Goal: Task Accomplishment & Management: Use online tool/utility

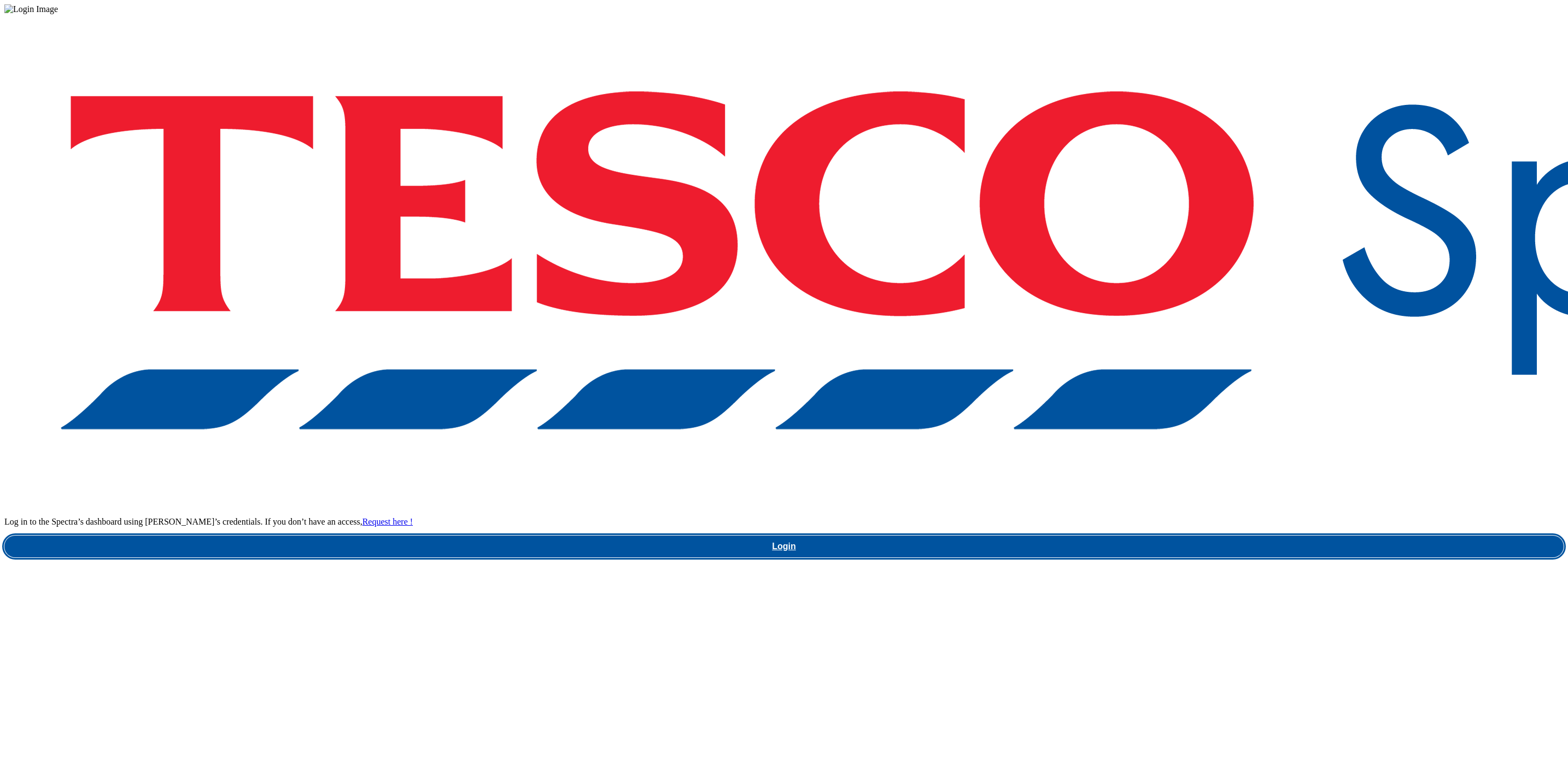
click at [1227, 536] on link "Login" at bounding box center [784, 546] width 1559 height 22
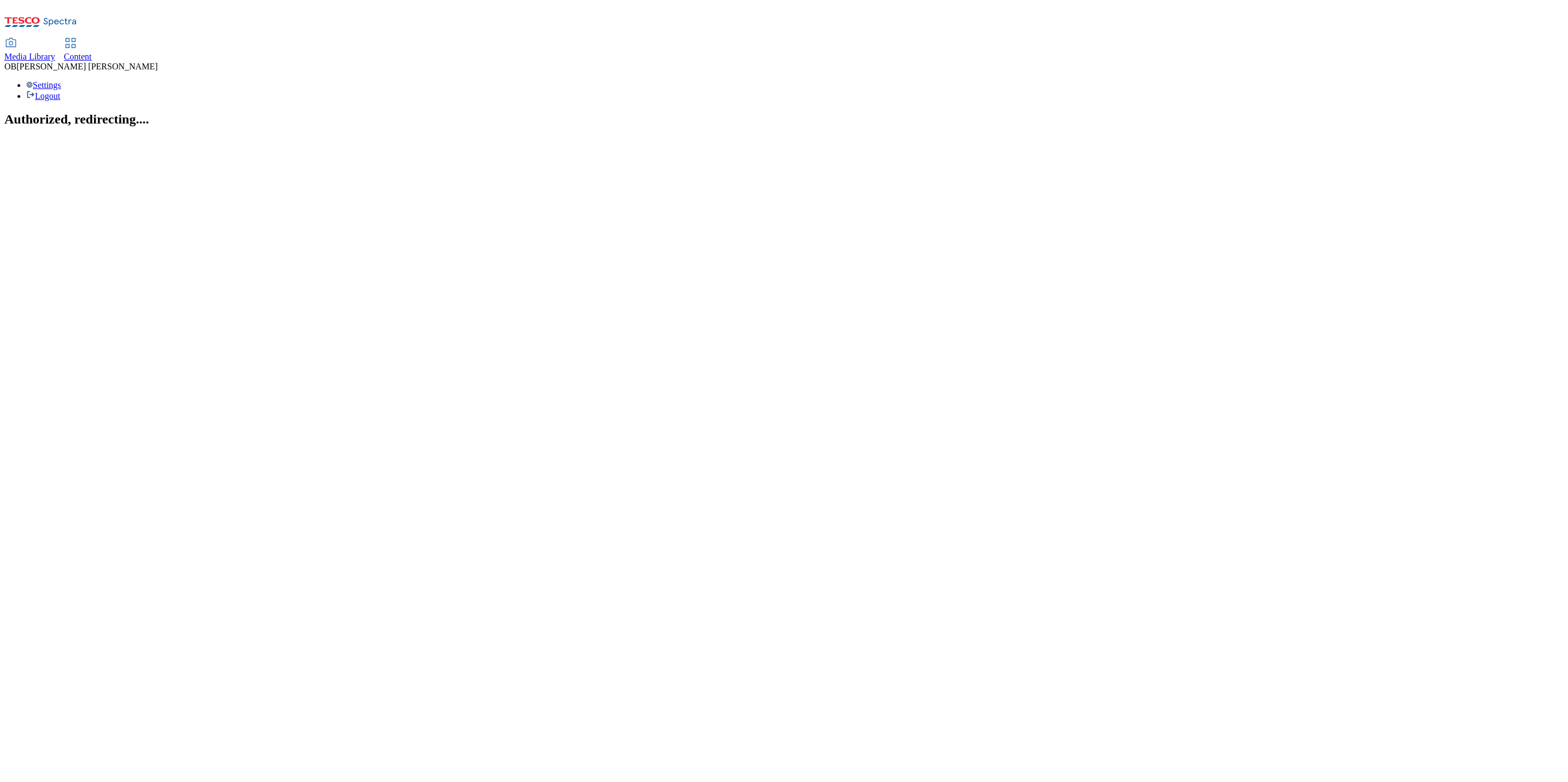
click at [92, 52] on div "Content" at bounding box center [78, 57] width 28 height 10
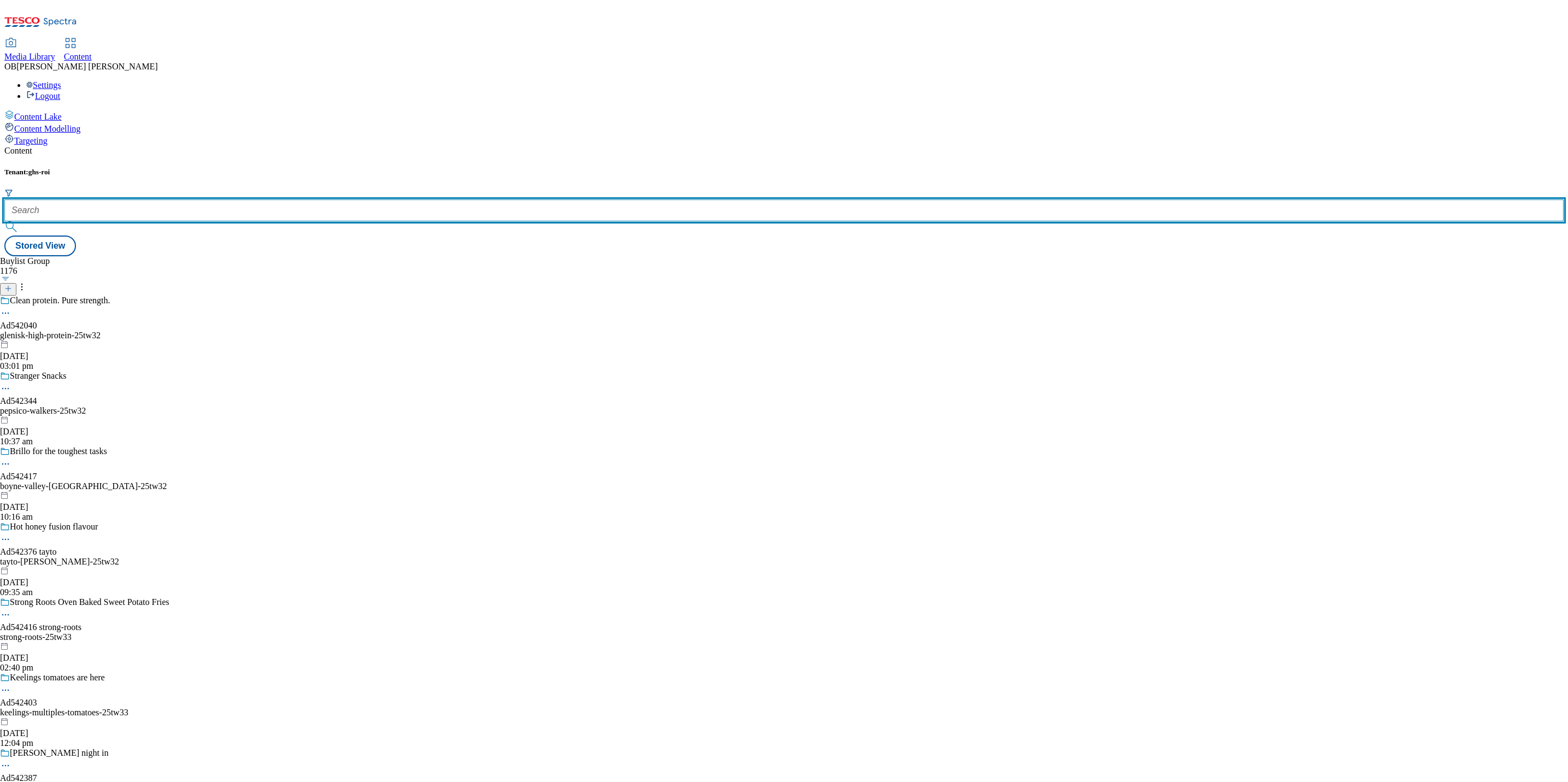
click at [262, 200] on input "text" at bounding box center [784, 211] width 1559 height 22
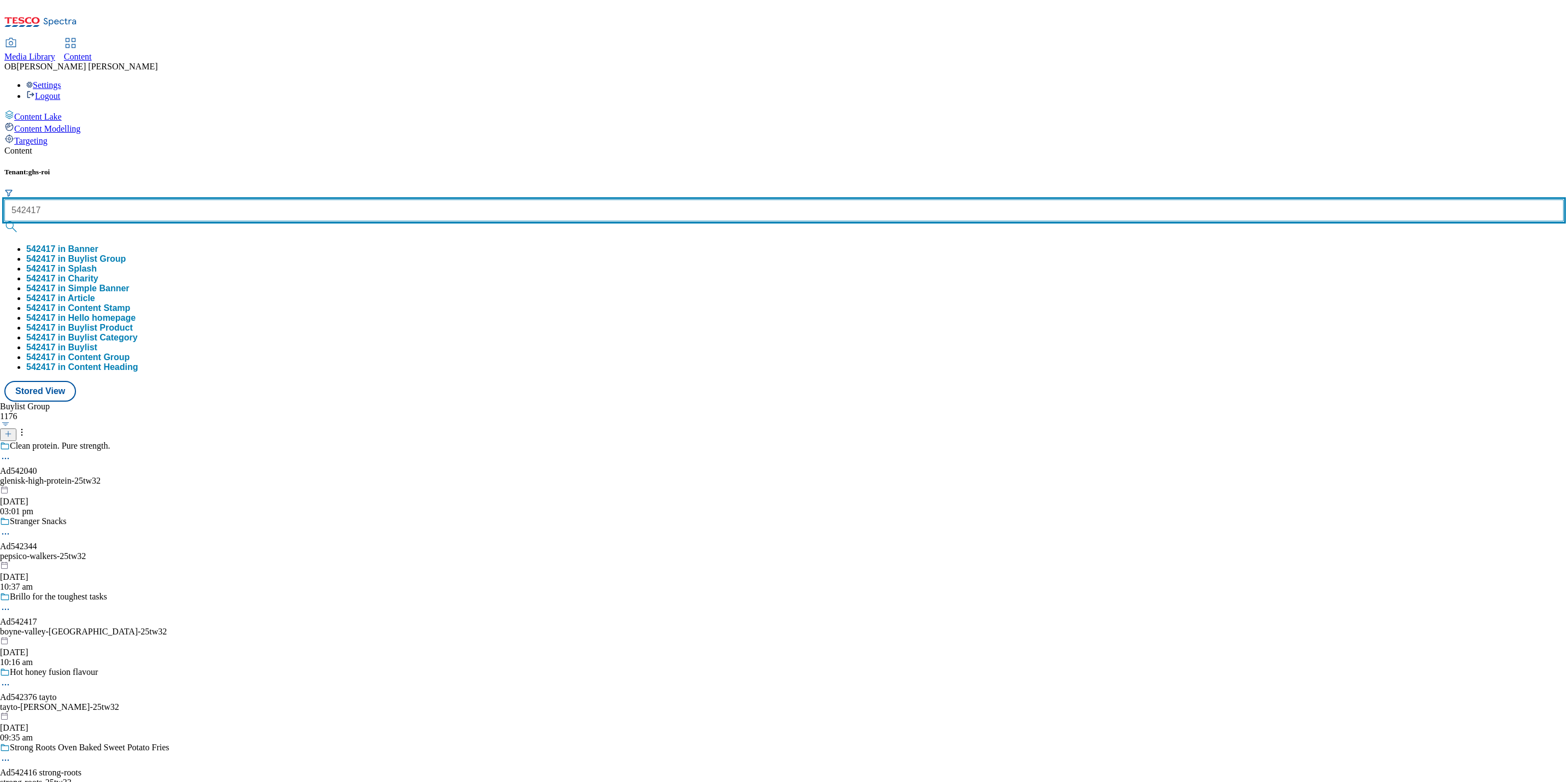
type input "542417"
click at [4, 222] on button "submit" at bounding box center [12, 227] width 15 height 11
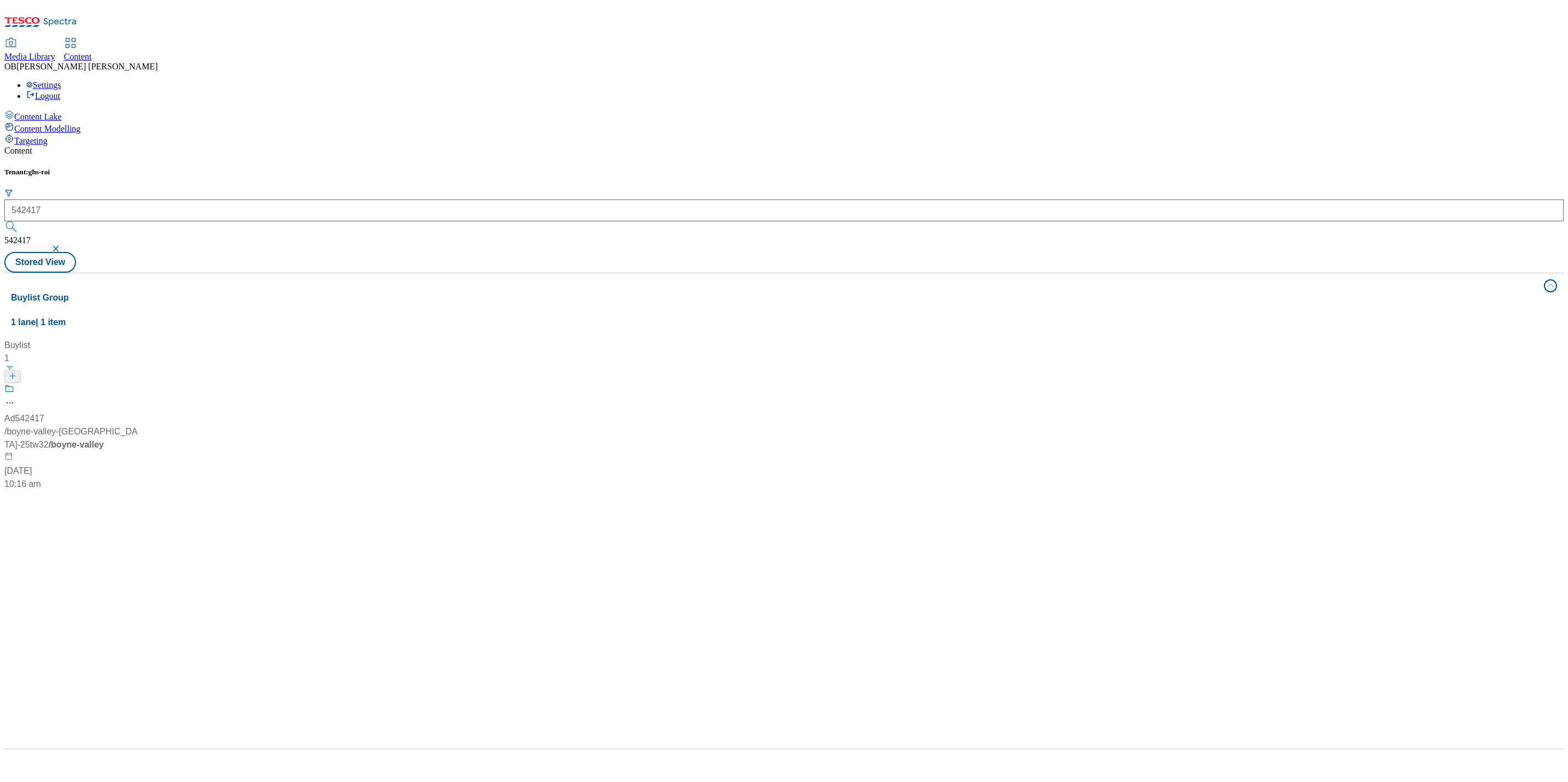
click at [423, 339] on div "Buylist 1 Ad542417 / boyne-valley-brillo-25tw32 / boyne-valley 30 Sept 2025 10:…" at bounding box center [784, 339] width 1546 height 0
click at [141, 478] on div "10:16 am" at bounding box center [72, 484] width 137 height 13
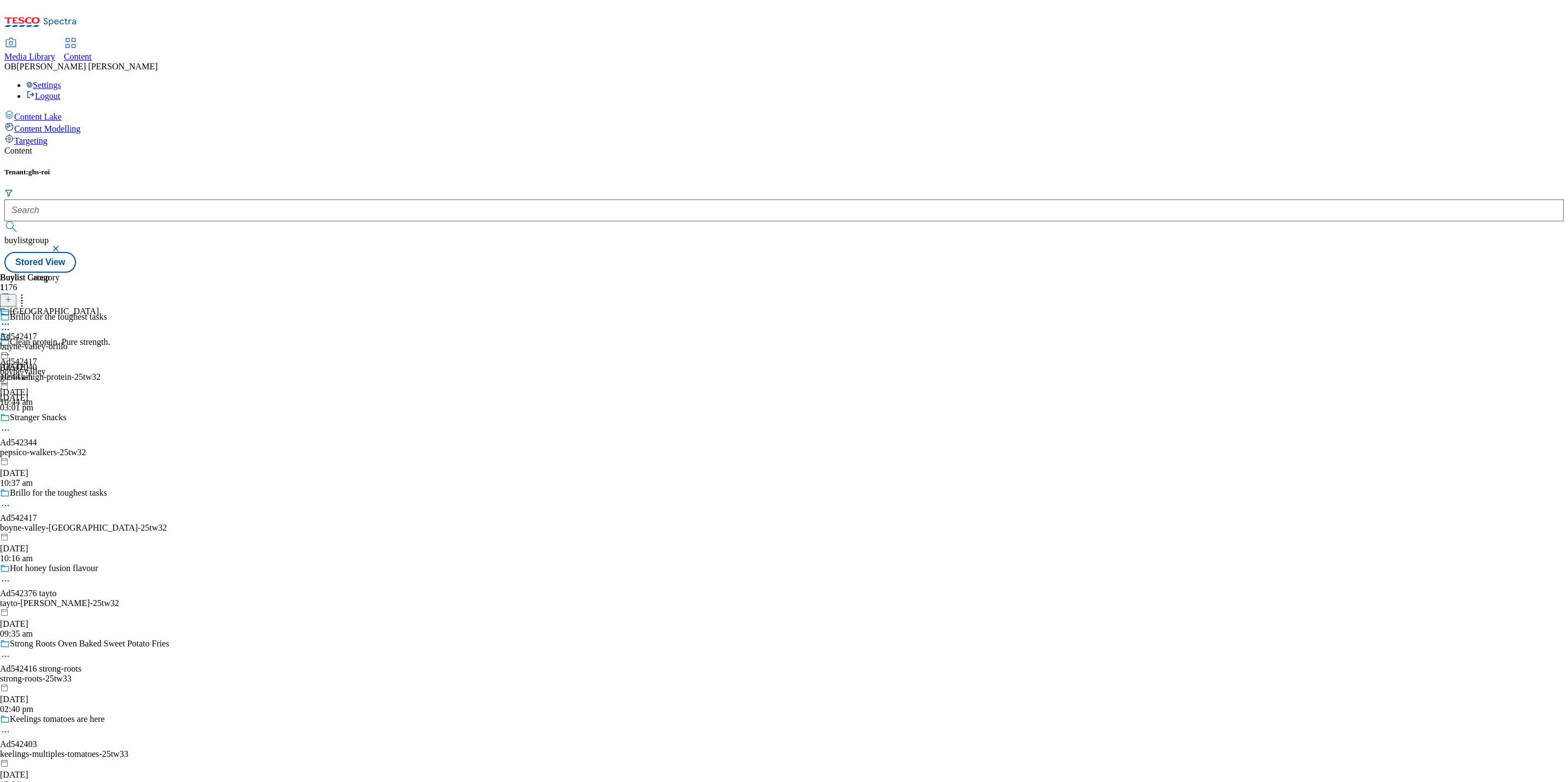
click at [99, 307] on div "Boyne Valley Ad542417 boyne-valley-brillo 30 Sept 2025 10:44 am" at bounding box center [49, 344] width 99 height 75
click at [11, 326] on icon at bounding box center [5, 332] width 11 height 11
click at [12, 296] on icon at bounding box center [8, 299] width 8 height 8
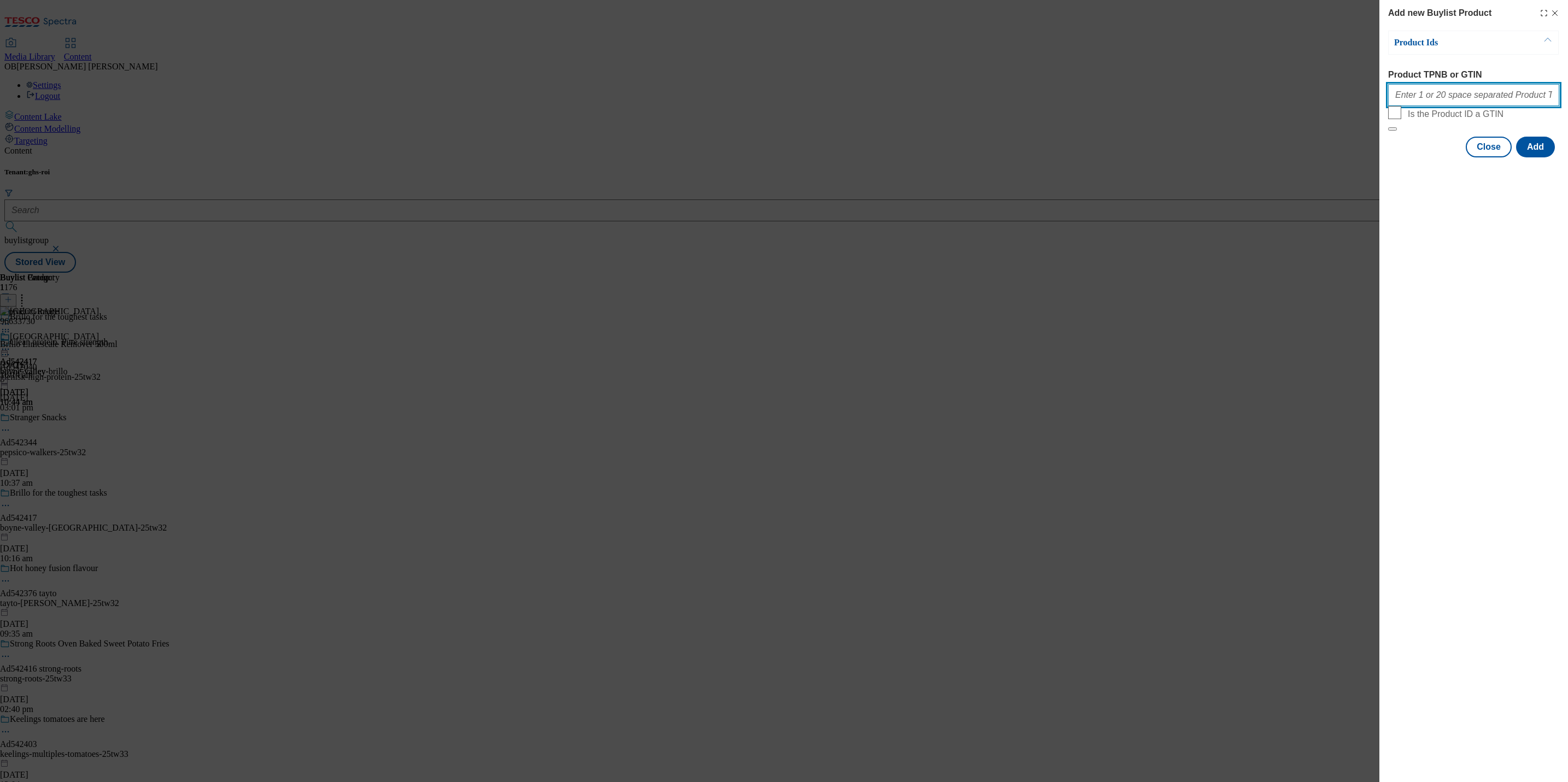
click at [1521, 105] on input "Product TPNB or GTIN" at bounding box center [1473, 95] width 171 height 22
paste input "96633730 96430531 96778091 96183000 96779562 96765336"
type input "96633730 96430531 96778091 96183000 96779562 96765336"
click at [1544, 158] on button "Add" at bounding box center [1536, 147] width 39 height 21
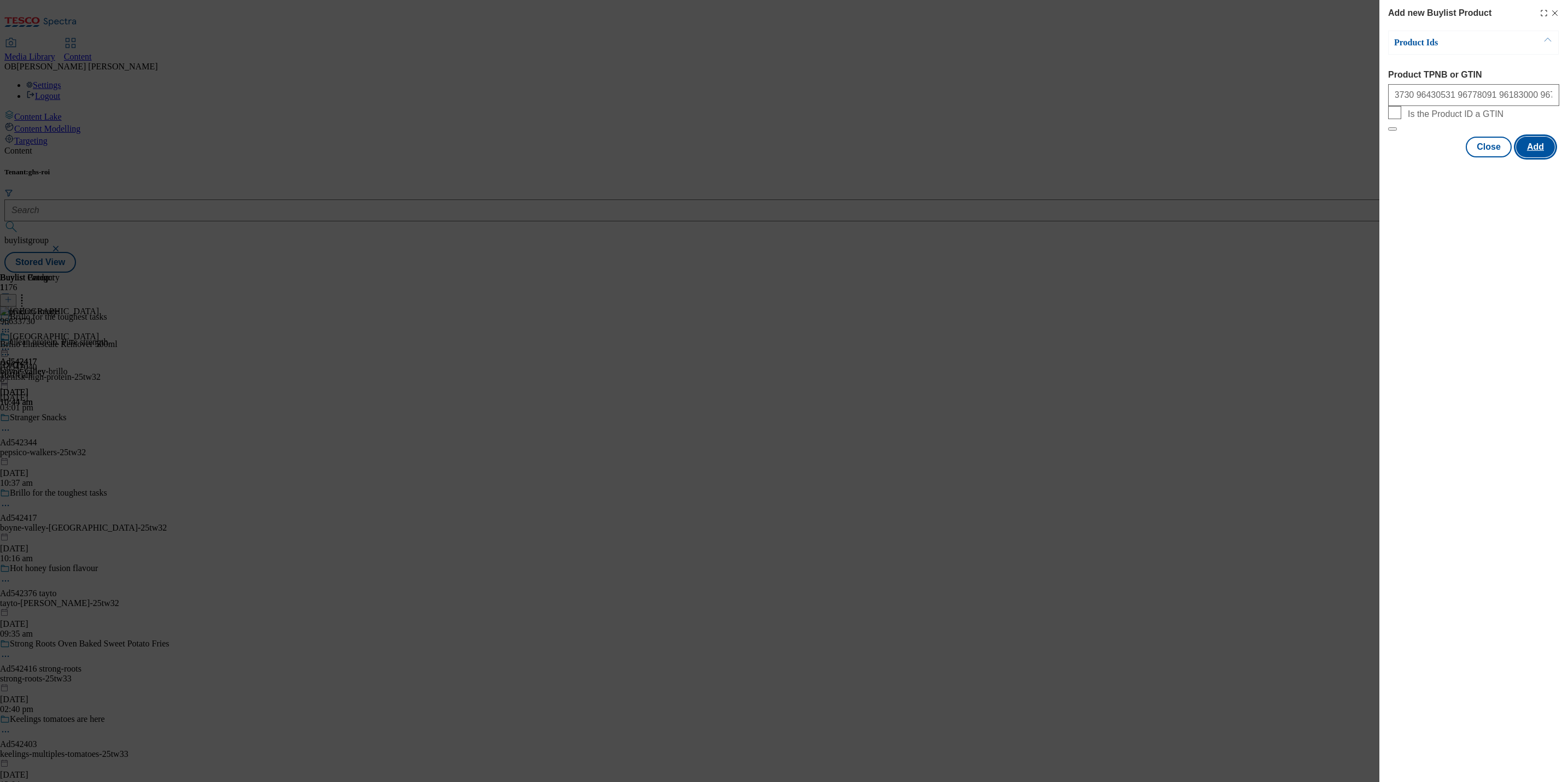
scroll to position [0, 0]
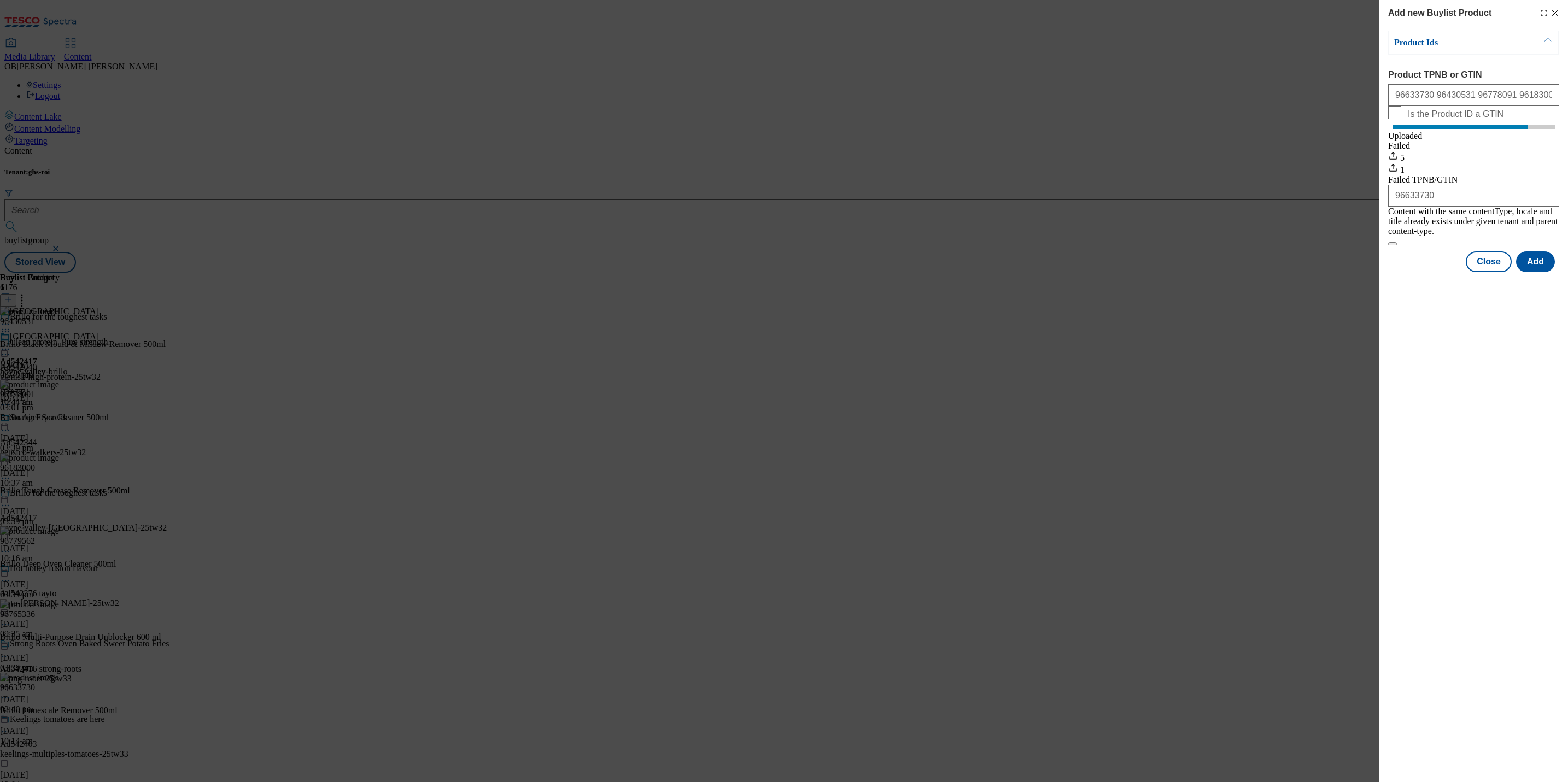
click at [1553, 13] on icon "Modal" at bounding box center [1555, 13] width 9 height 9
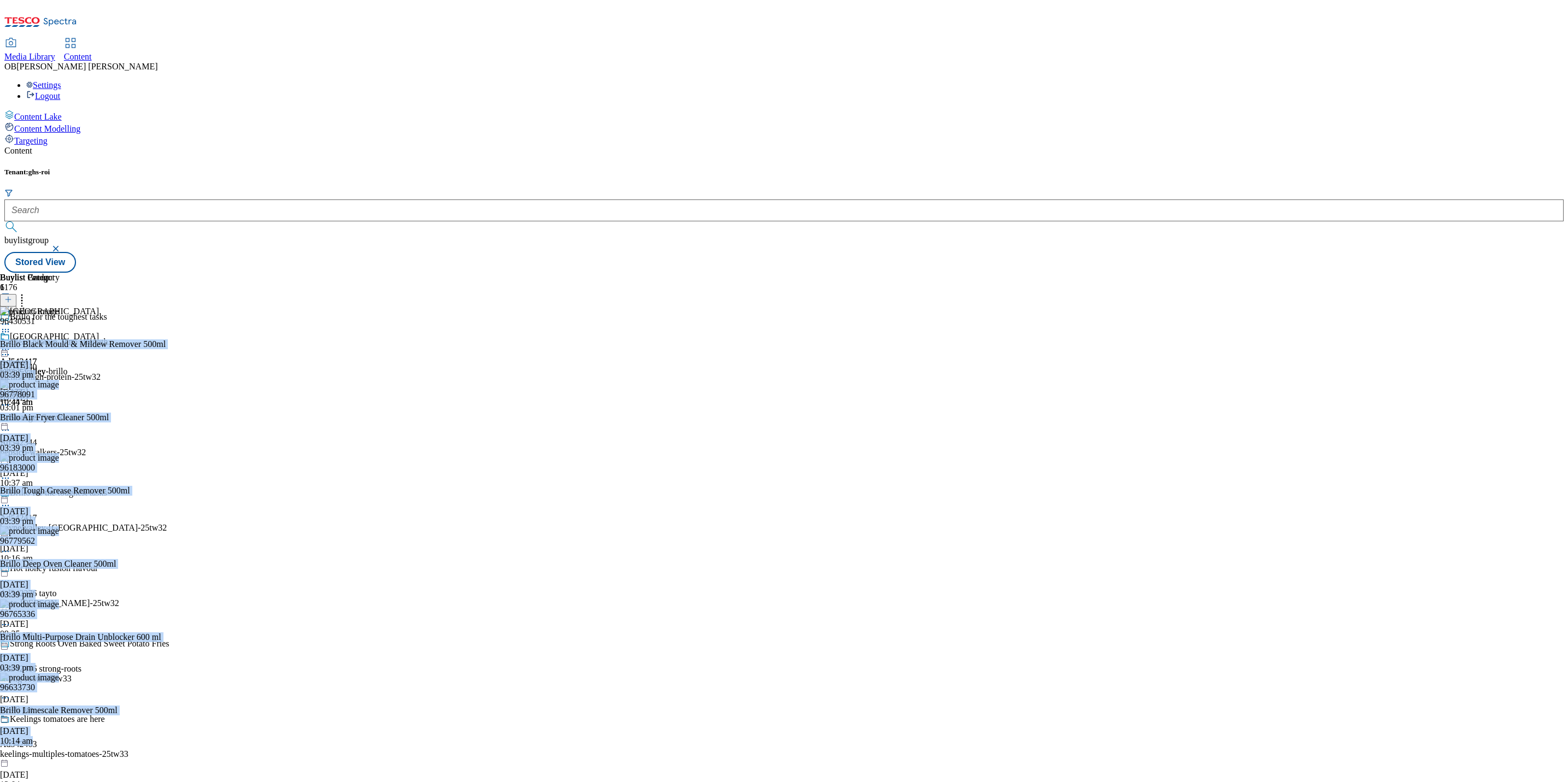
drag, startPoint x: 1553, startPoint y: 13, endPoint x: 1528, endPoint y: 180, distance: 168.9
drag, startPoint x: 1528, startPoint y: 180, endPoint x: 1183, endPoint y: 325, distance: 374.2
click at [1183, 273] on div "Buylist Group 1176 Brillo for the toughest tasks Clean protein. Pure strength. …" at bounding box center [784, 273] width 1559 height 0
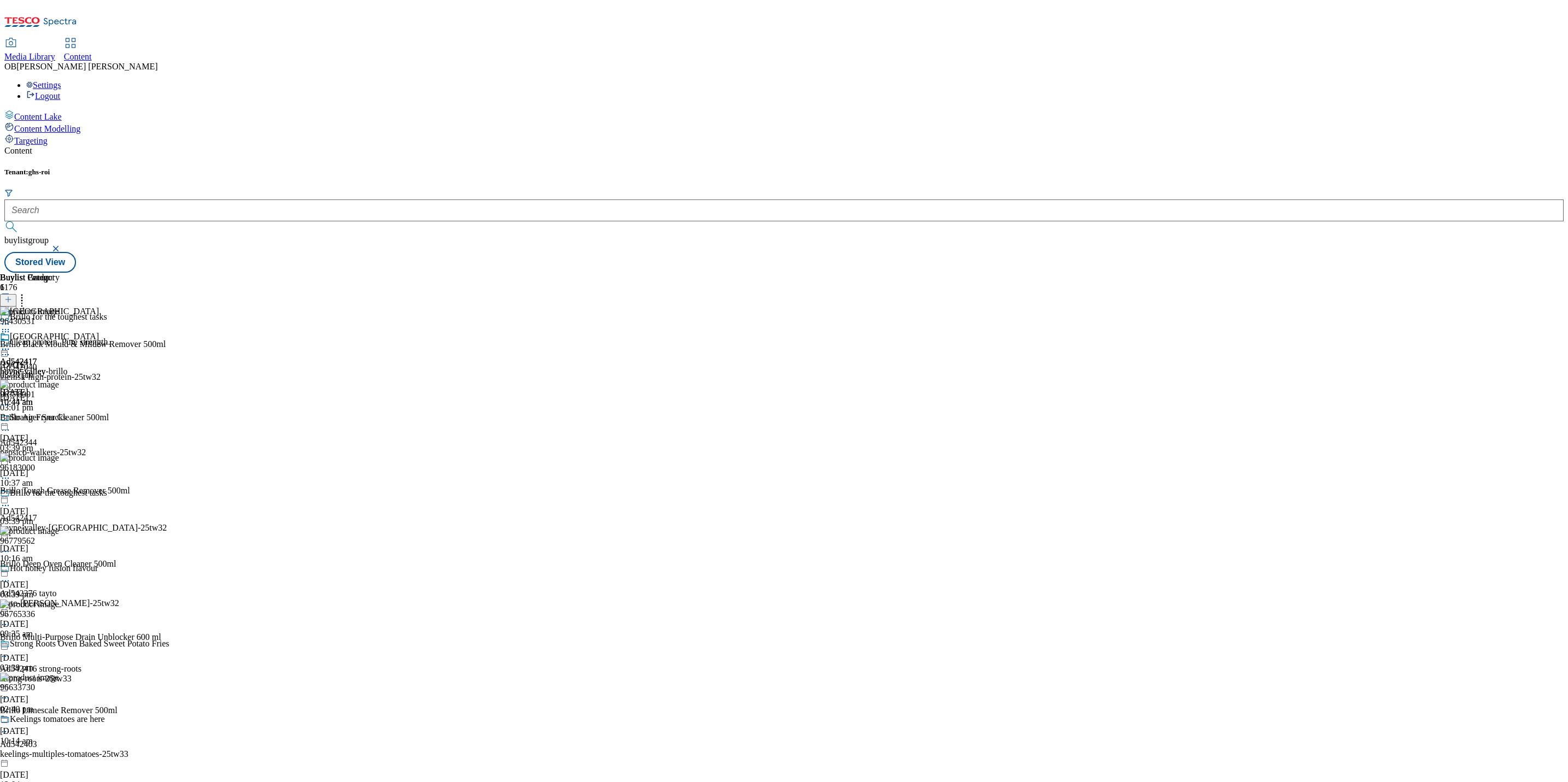
click at [11, 344] on icon at bounding box center [5, 349] width 11 height 11
click at [69, 469] on span "Un-publish" at bounding box center [51, 473] width 35 height 8
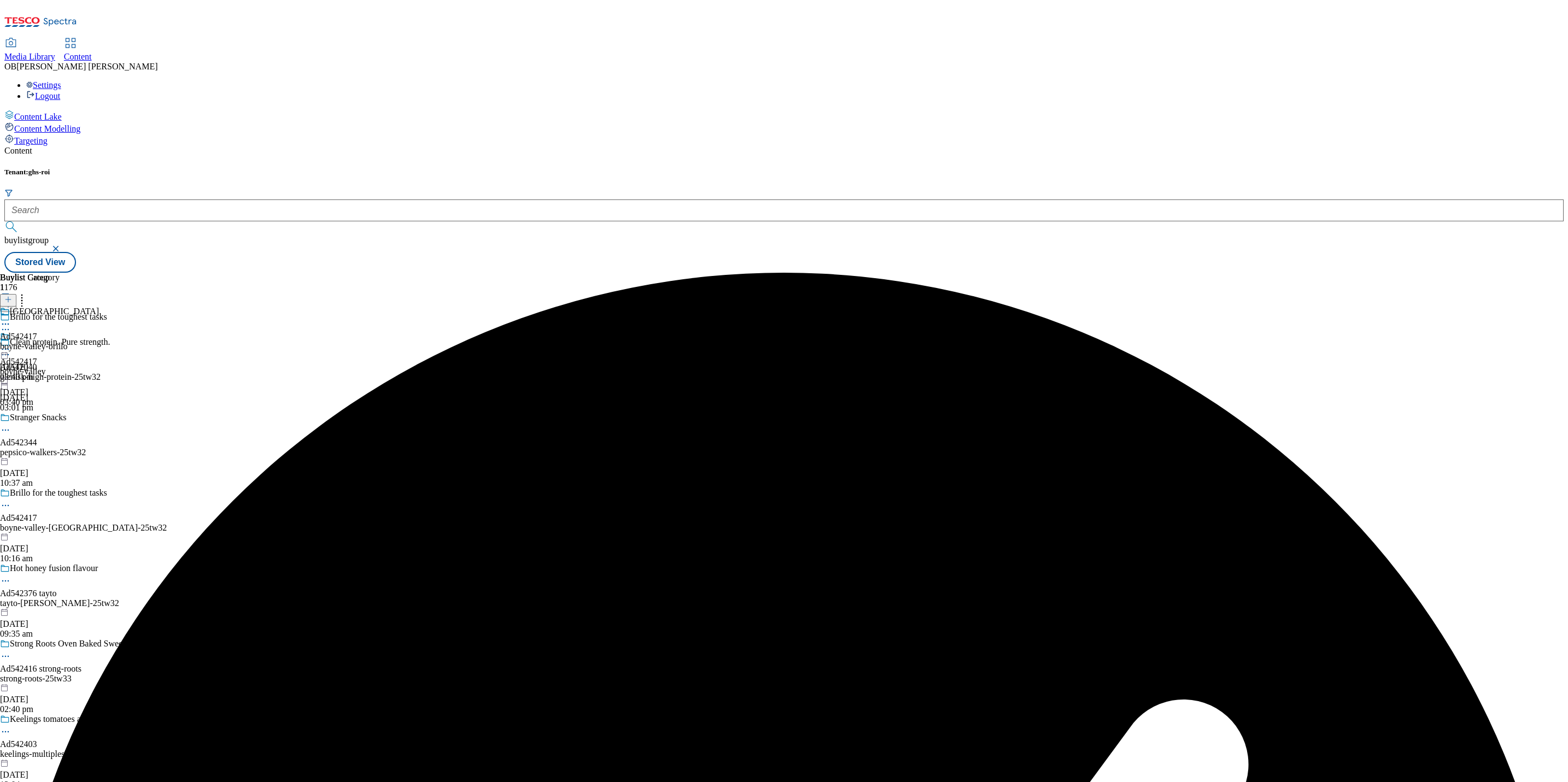
click at [11, 344] on icon at bounding box center [5, 349] width 11 height 11
click at [71, 431] on span "Un-preview" at bounding box center [52, 435] width 37 height 8
click at [11, 344] on icon at bounding box center [5, 349] width 11 height 11
click at [75, 416] on li "Preview" at bounding box center [48, 422] width 53 height 13
click at [11, 344] on icon at bounding box center [5, 349] width 11 height 11
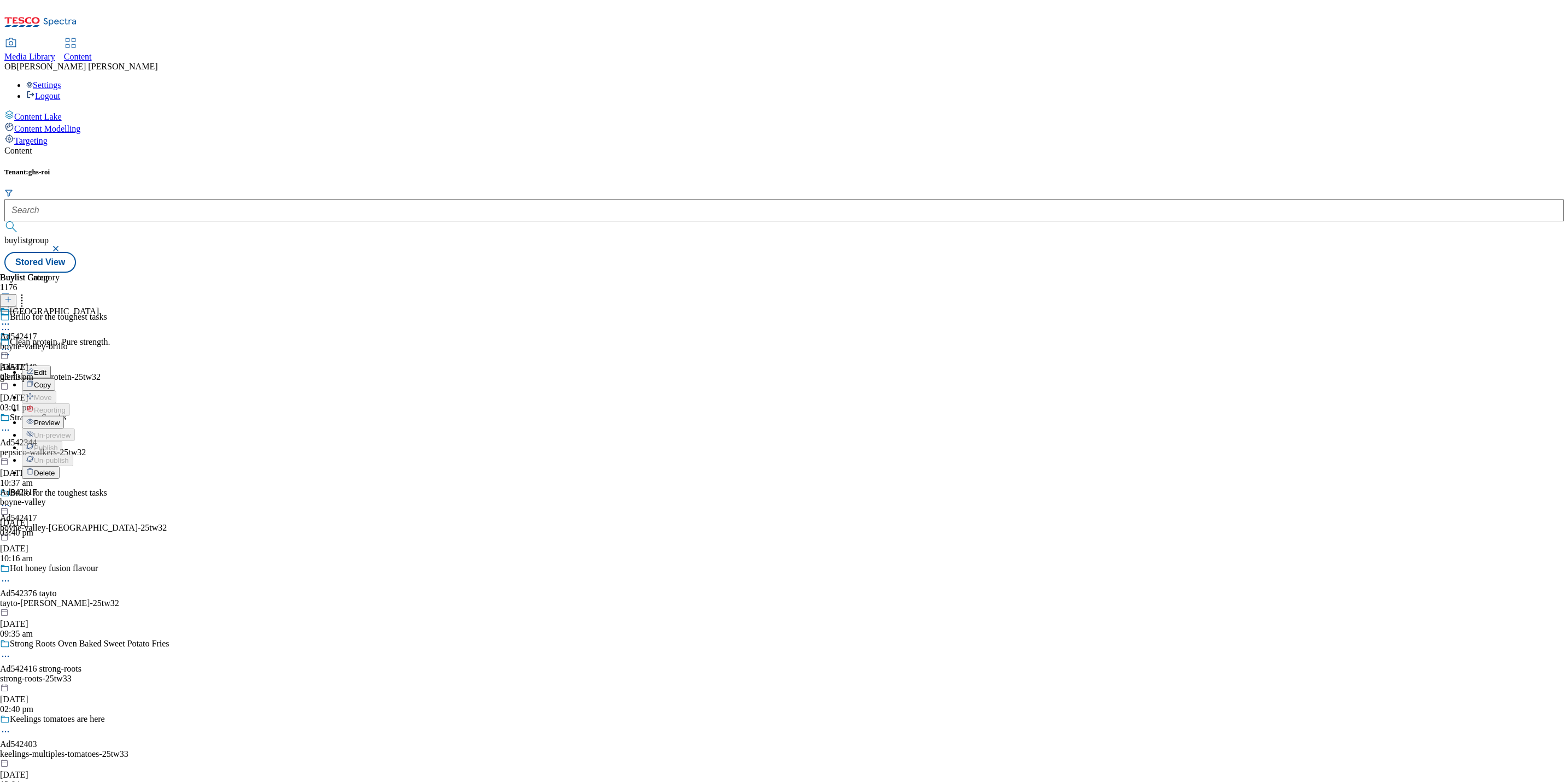
click at [60, 419] on span "Preview" at bounding box center [47, 422] width 26 height 8
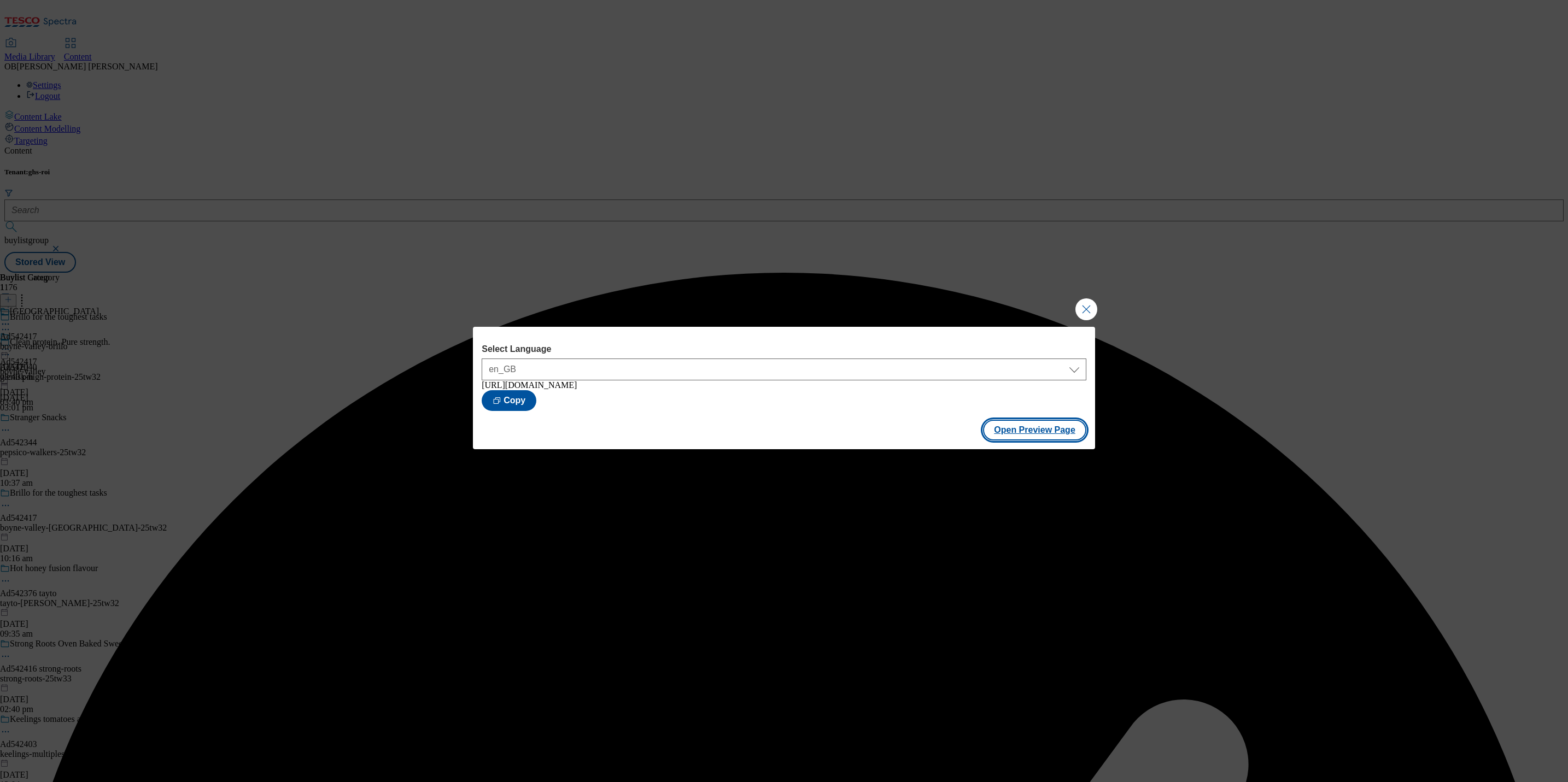
click at [1009, 441] on button "Open Preview Page" at bounding box center [1035, 430] width 103 height 21
click at [1096, 301] on button "Close Modal" at bounding box center [1087, 309] width 22 height 22
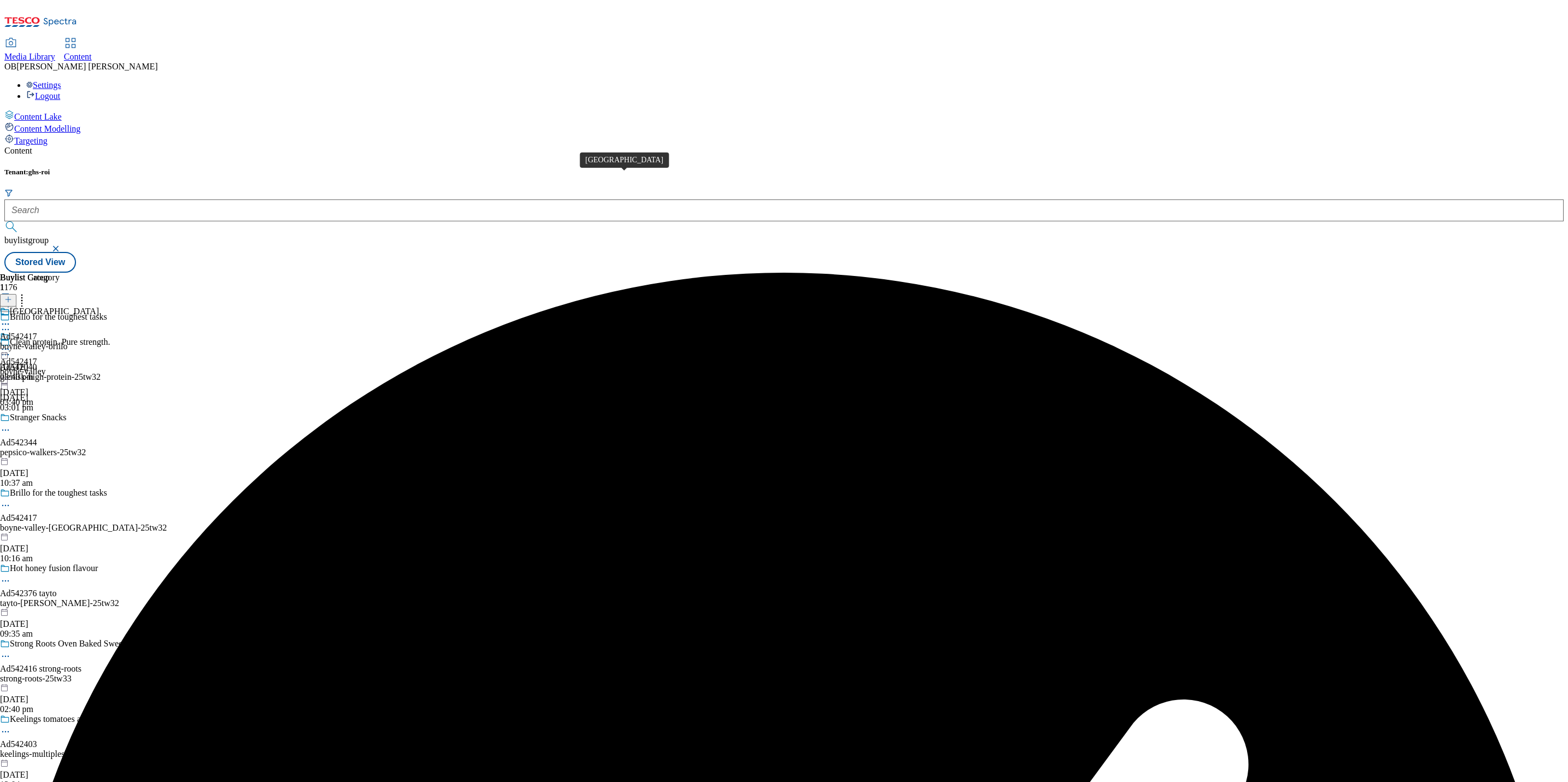
click at [99, 307] on span "Boyne Valley" at bounding box center [54, 313] width 89 height 12
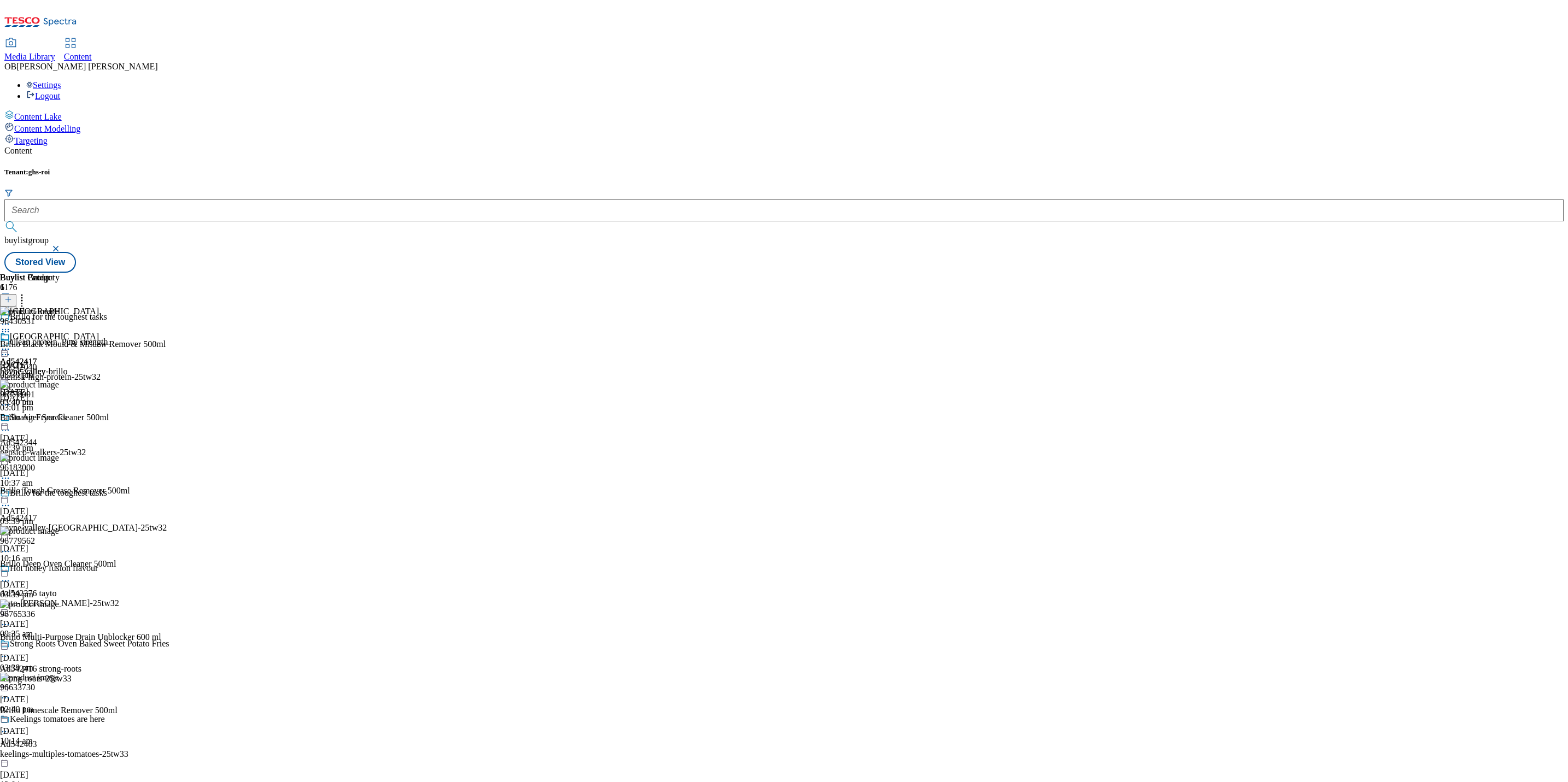
scroll to position [271, 0]
click at [11, 344] on icon at bounding box center [5, 349] width 11 height 11
click at [62, 453] on button "Publish" at bounding box center [42, 459] width 40 height 13
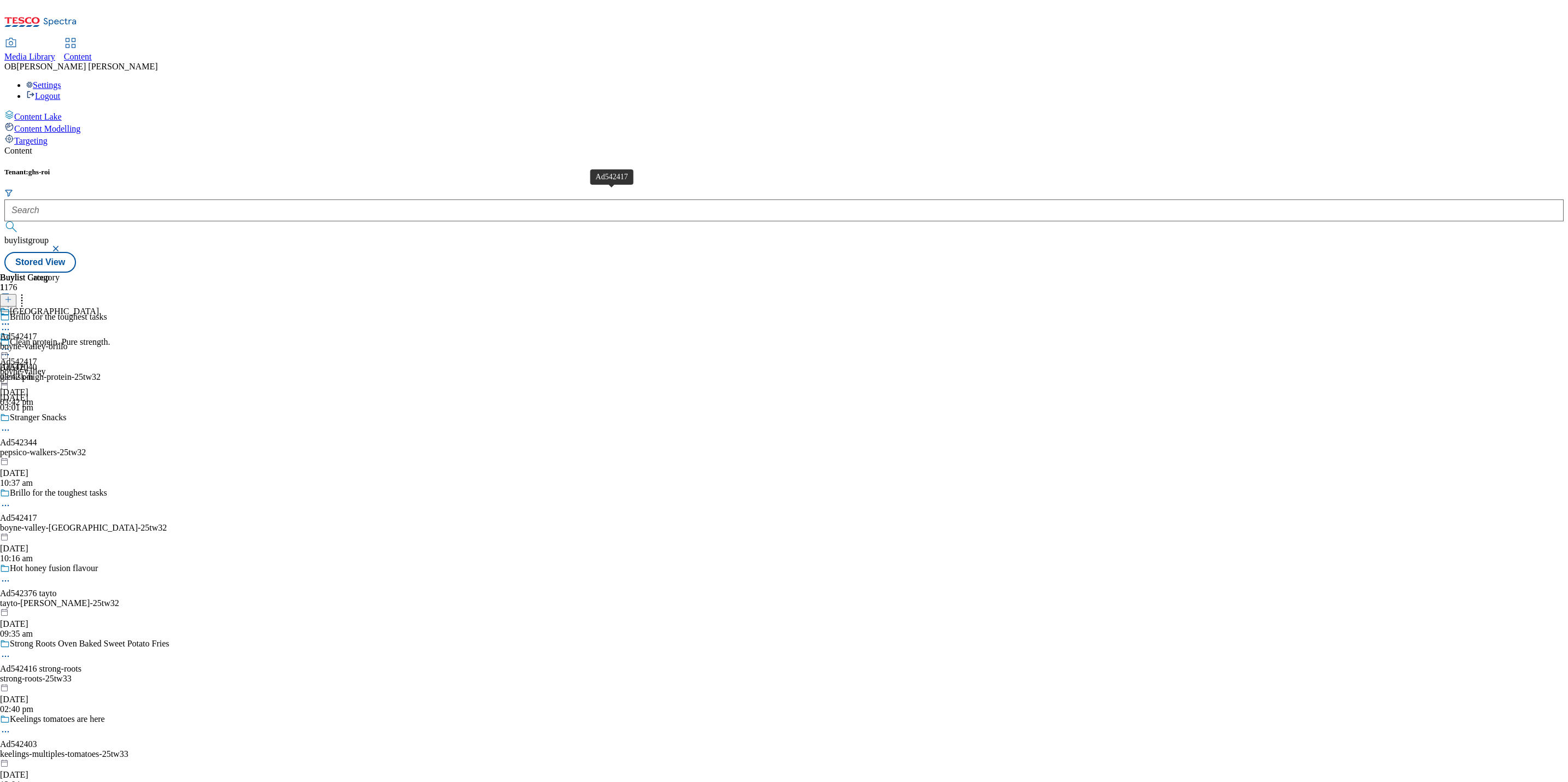
click at [37, 332] on span "Ad542417" at bounding box center [18, 337] width 37 height 10
